Goal: Consume media (video, audio): Consume media (video, audio)

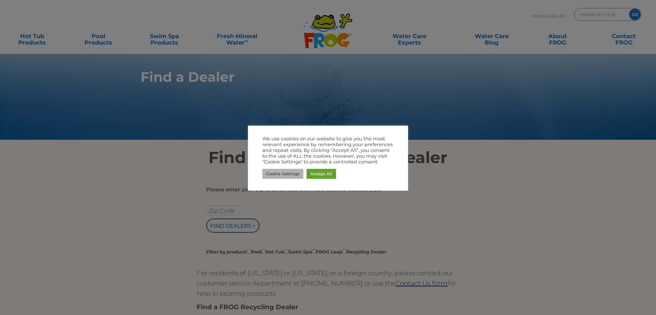
click at [276, 173] on link "Cookie Settings" at bounding box center [282, 174] width 41 height 10
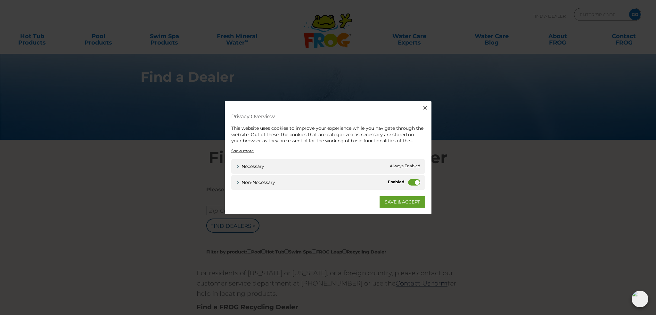
drag, startPoint x: 426, startPoint y: 106, endPoint x: 417, endPoint y: 111, distance: 10.1
click at [420, 110] on button "Close" at bounding box center [425, 107] width 13 height 13
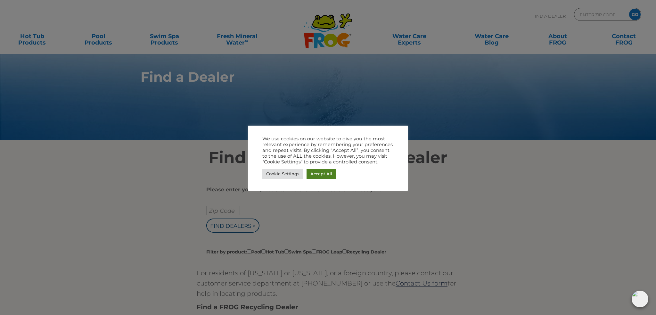
click at [319, 169] on div "Cookie Settings Accept All" at bounding box center [327, 173] width 131 height 13
click at [313, 175] on link "Accept All" at bounding box center [321, 174] width 29 height 10
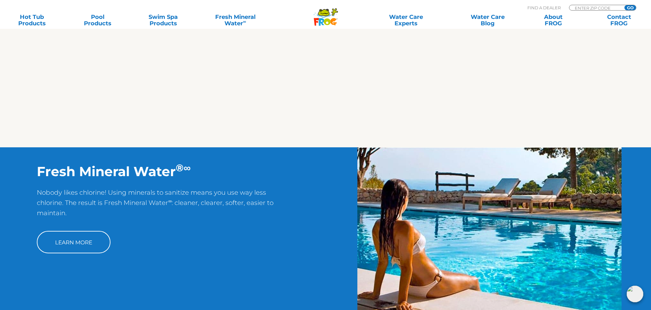
scroll to position [406, 0]
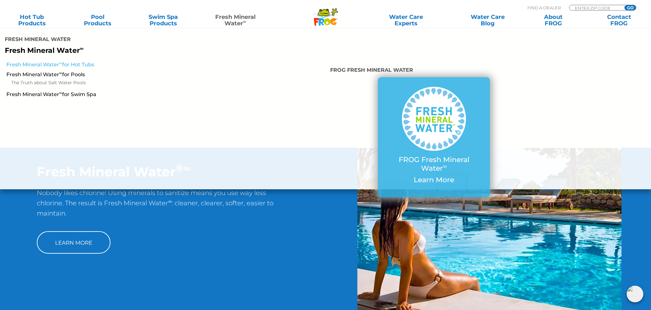
click at [87, 63] on link "Fresh Mineral Water ∞ for Hot Tubs" at bounding box center [111, 64] width 211 height 7
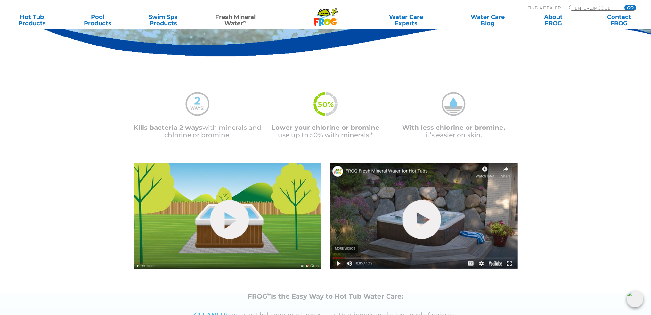
scroll to position [128, 0]
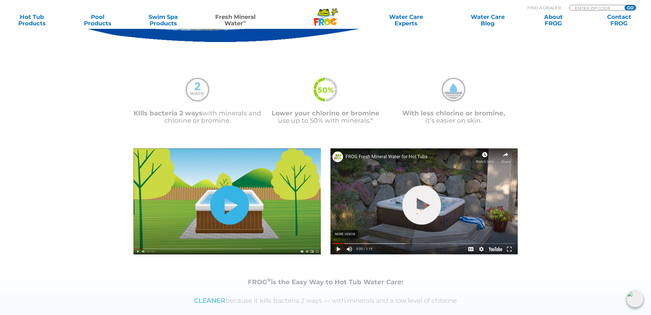
click at [231, 209] on link "hide-me" at bounding box center [229, 204] width 39 height 39
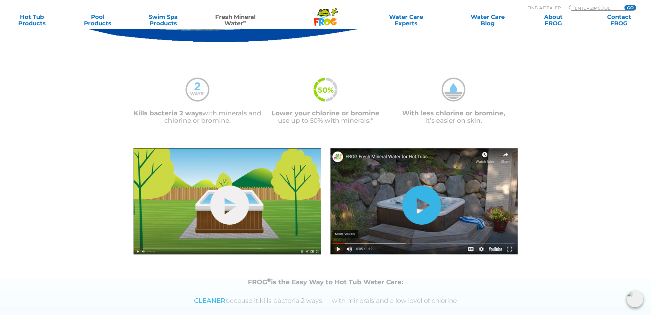
click at [422, 210] on link "hide-me" at bounding box center [421, 204] width 39 height 39
